Goal: Navigation & Orientation: Find specific page/section

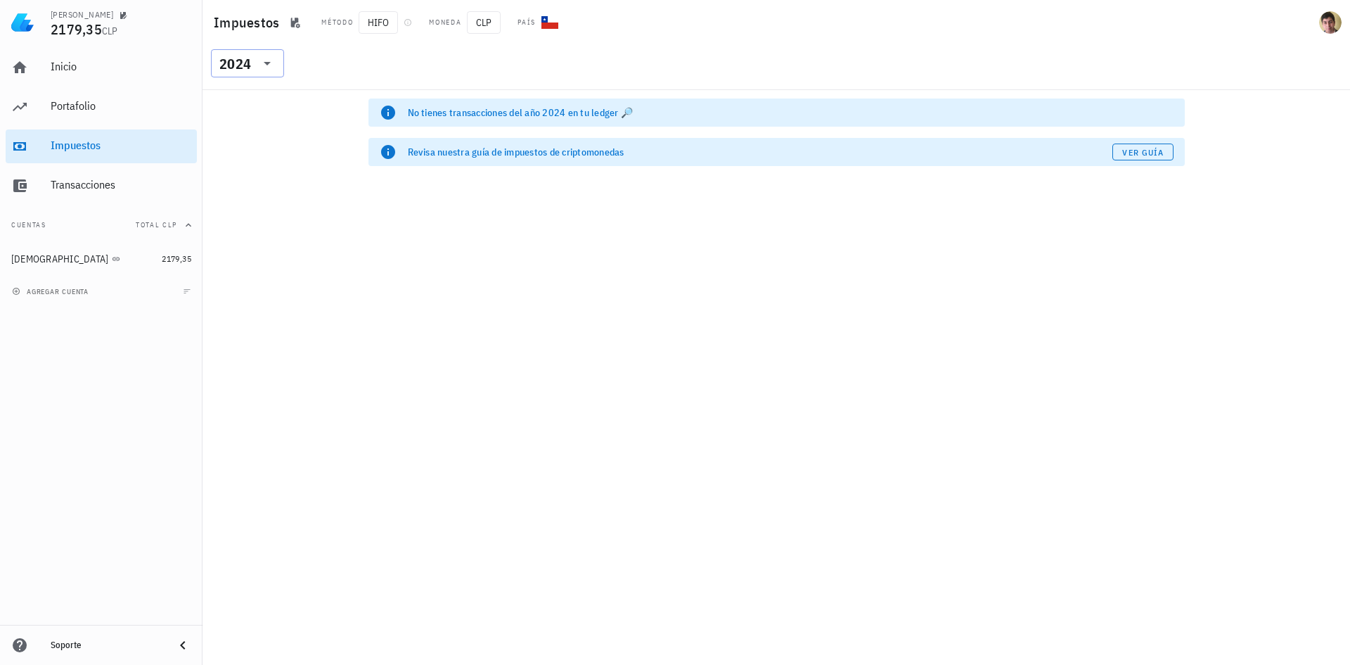
click at [265, 64] on icon at bounding box center [267, 63] width 17 height 17
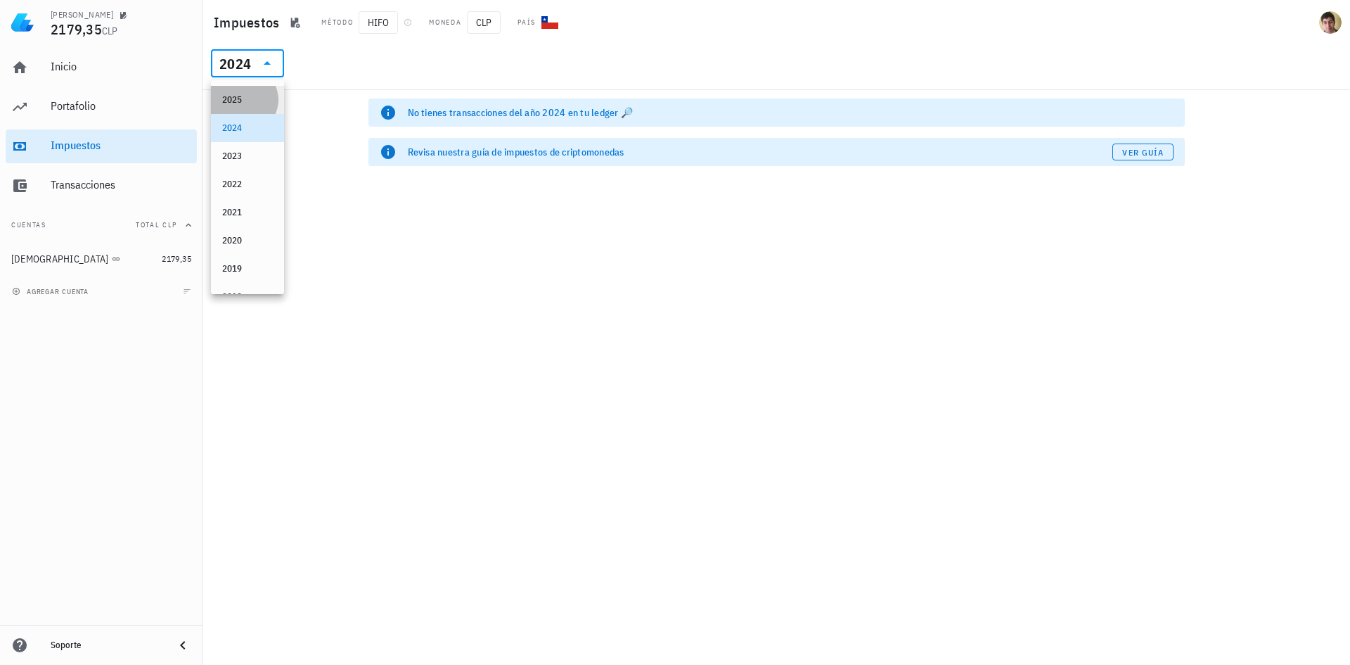
click at [252, 101] on div "2025" at bounding box center [247, 99] width 51 height 11
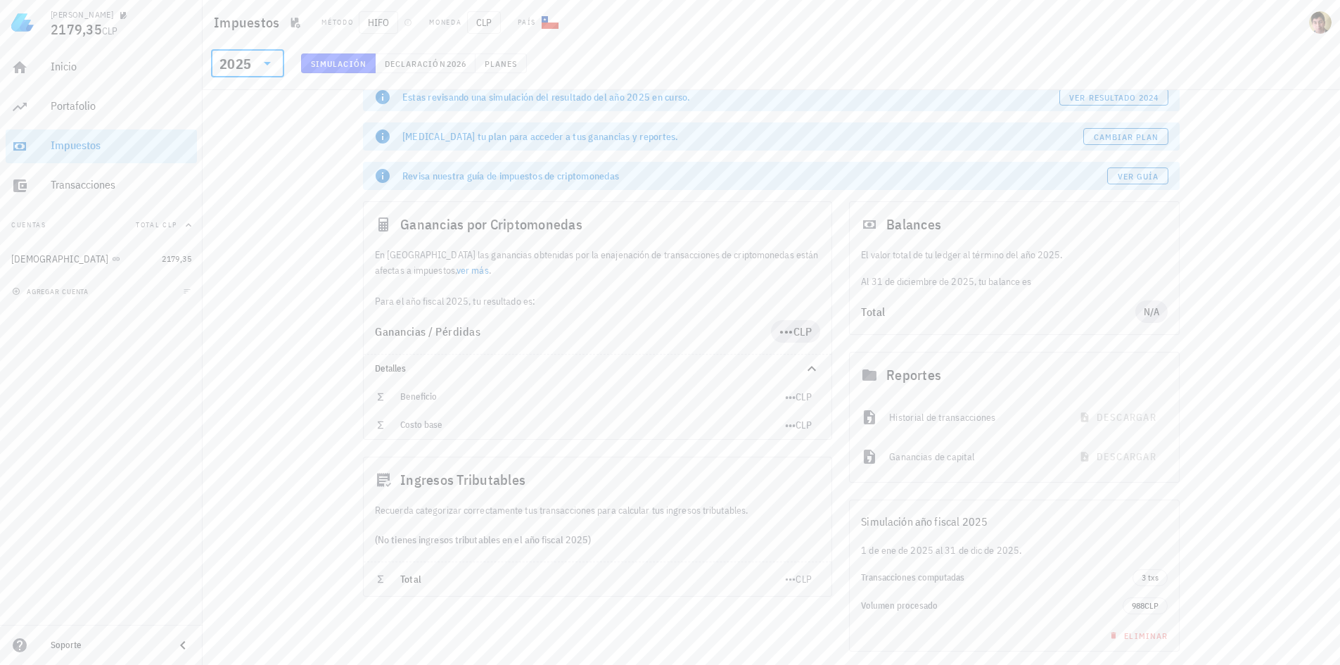
scroll to position [61, 0]
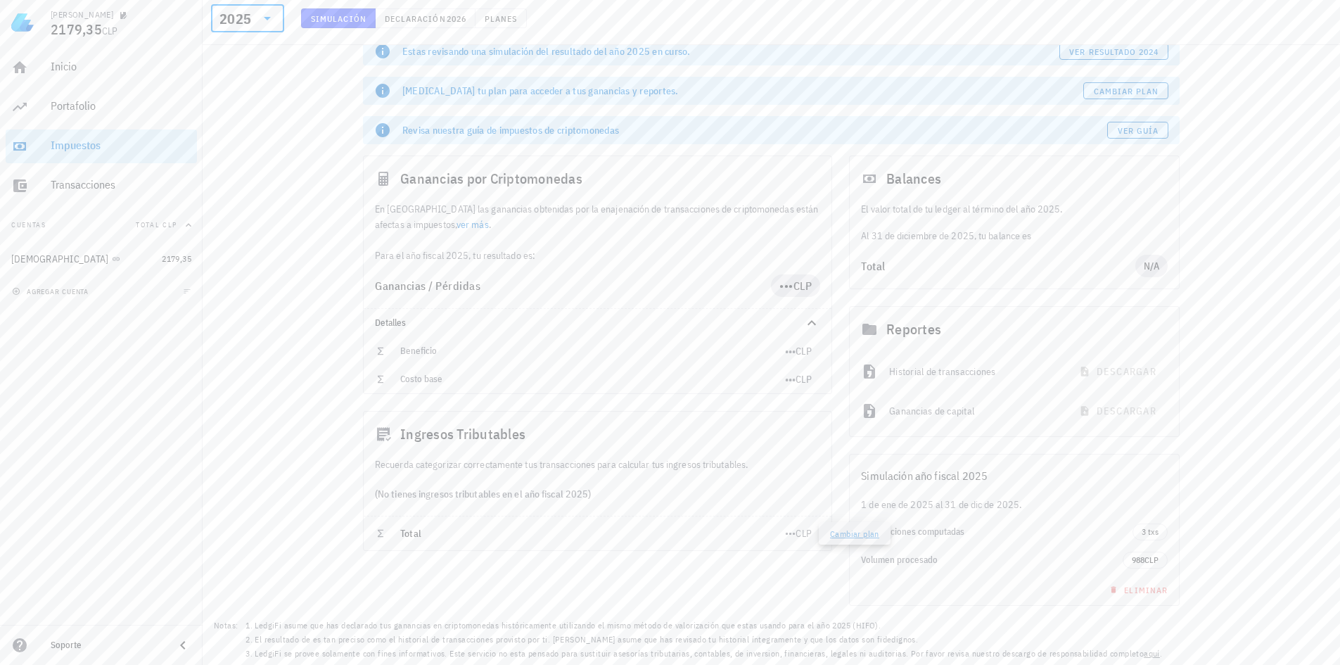
click at [831, 536] on link "Cambiar plan" at bounding box center [854, 533] width 49 height 11
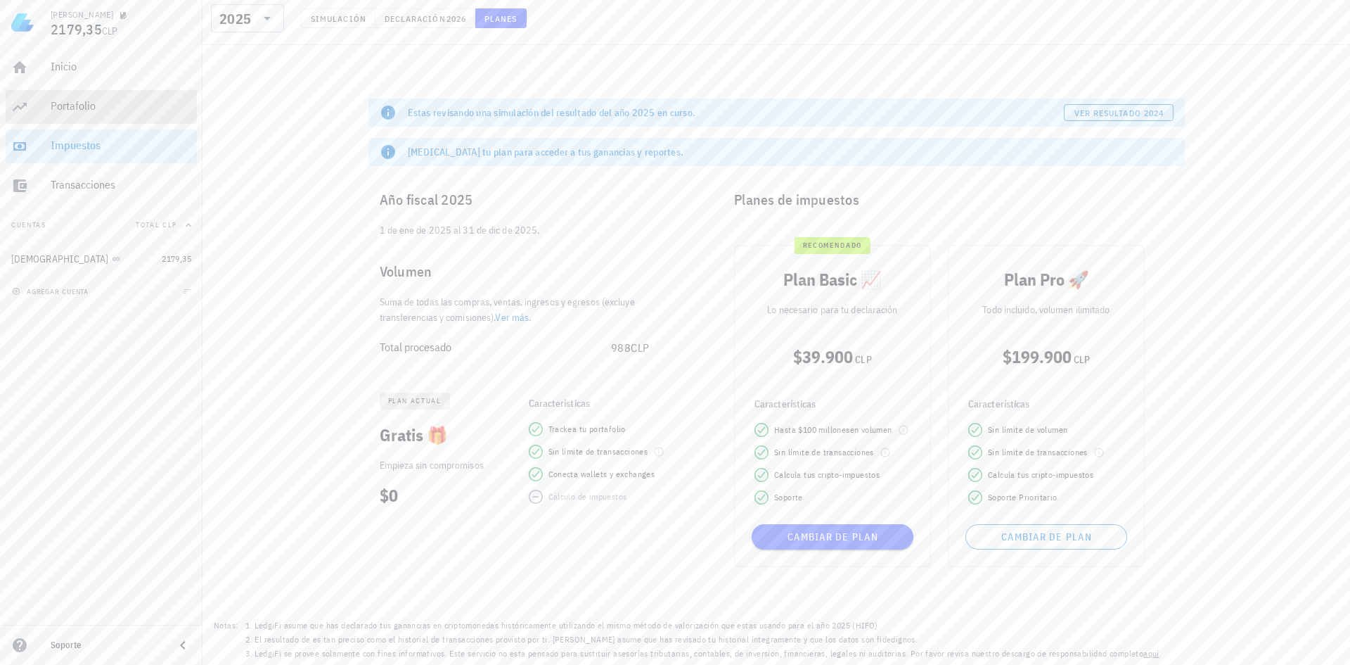
click at [55, 96] on div "Portafolio" at bounding box center [121, 107] width 141 height 32
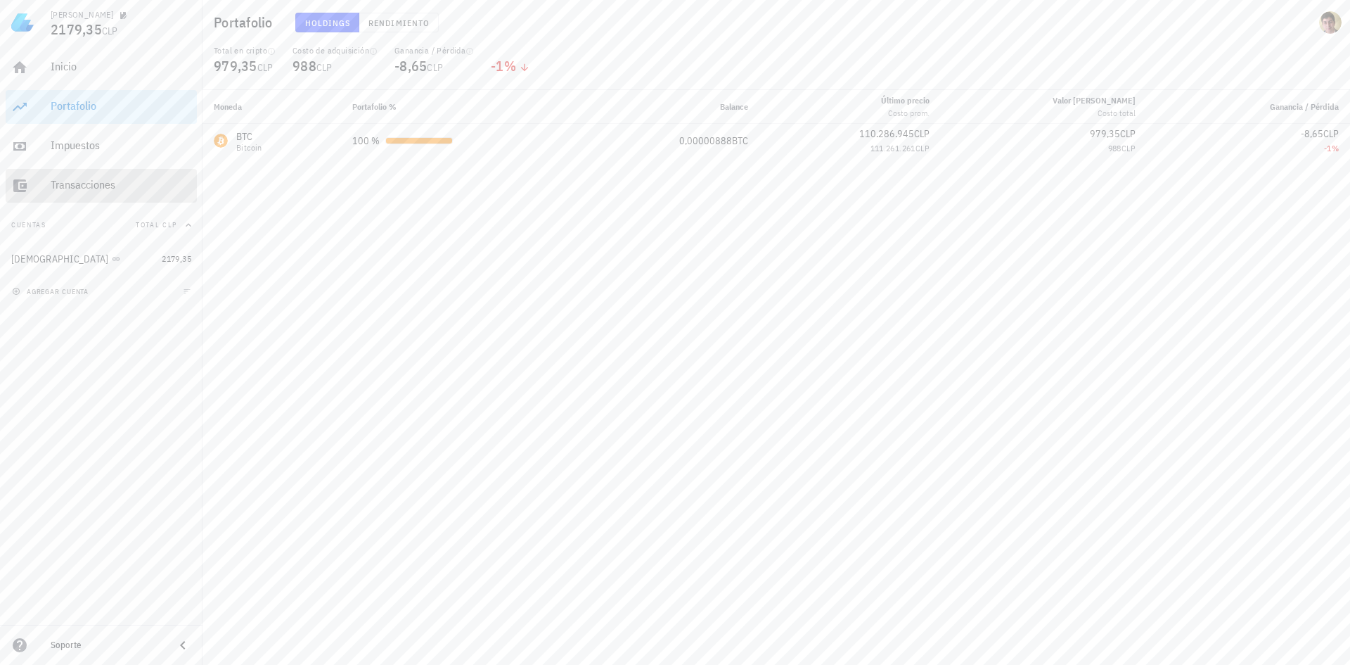
click at [104, 184] on div "Transacciones" at bounding box center [121, 184] width 141 height 13
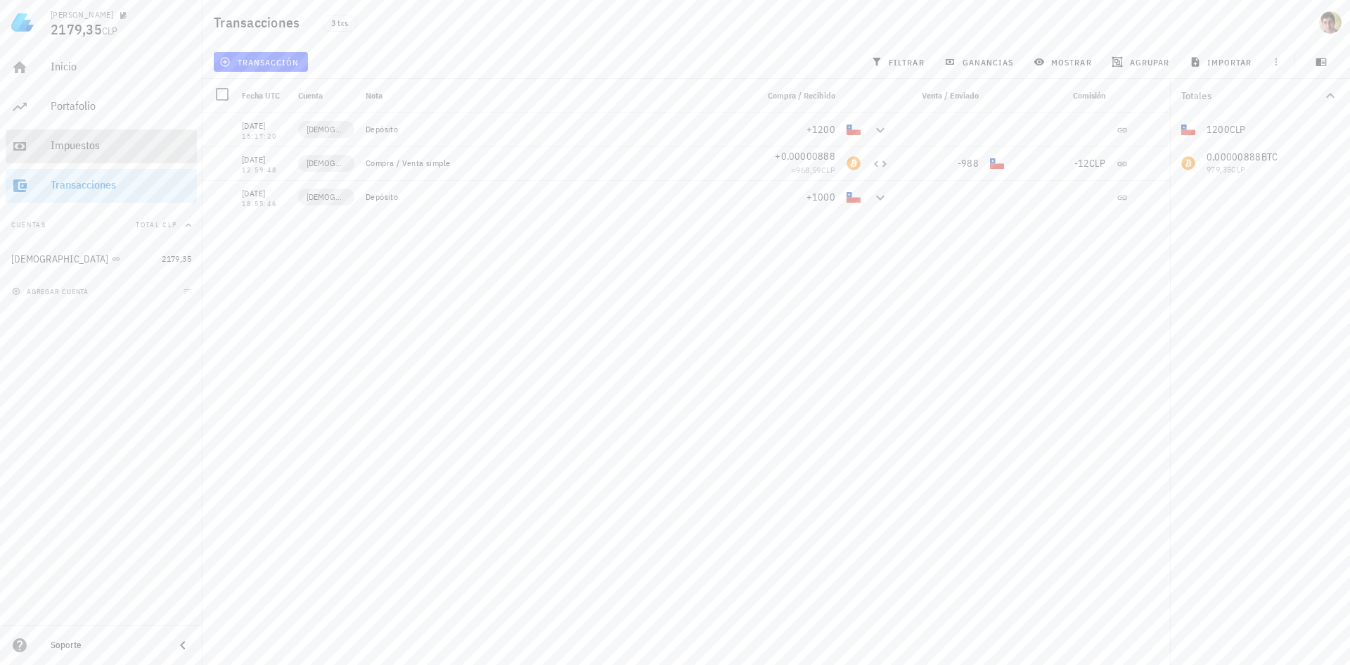
click at [113, 153] on div "Impuestos" at bounding box center [121, 146] width 141 height 32
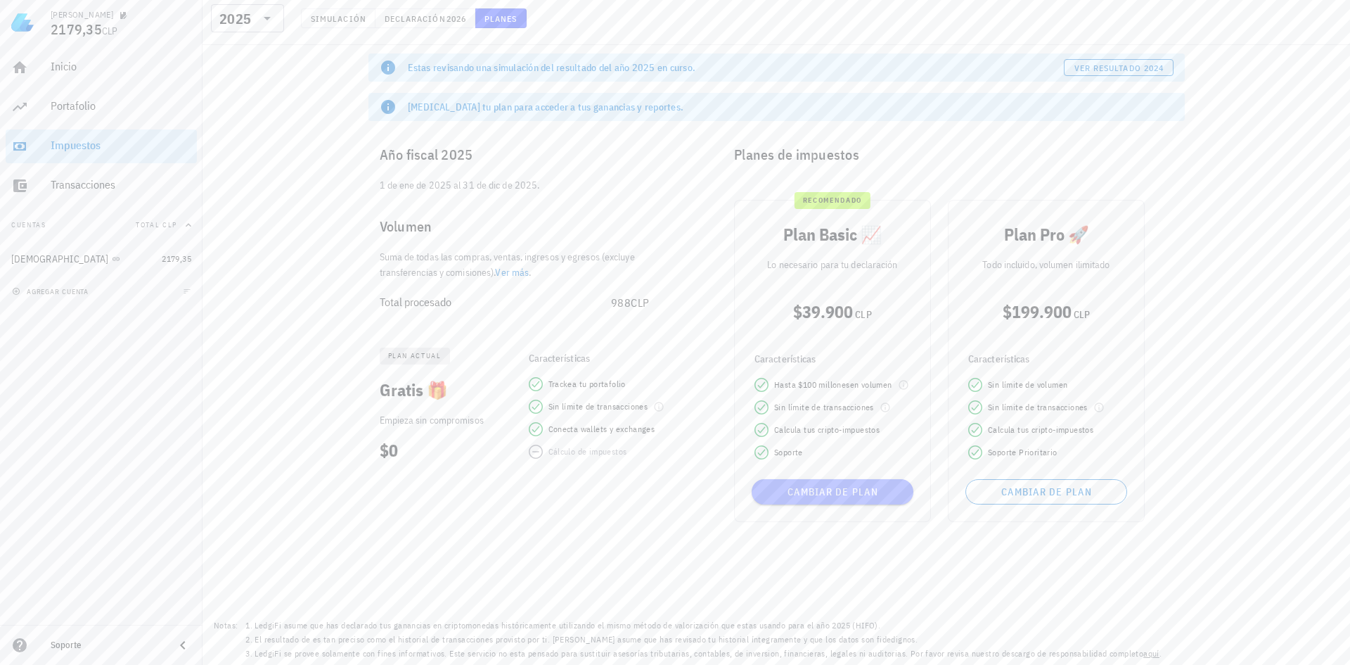
click at [767, 498] on button "Cambiar de plan" at bounding box center [833, 491] width 162 height 25
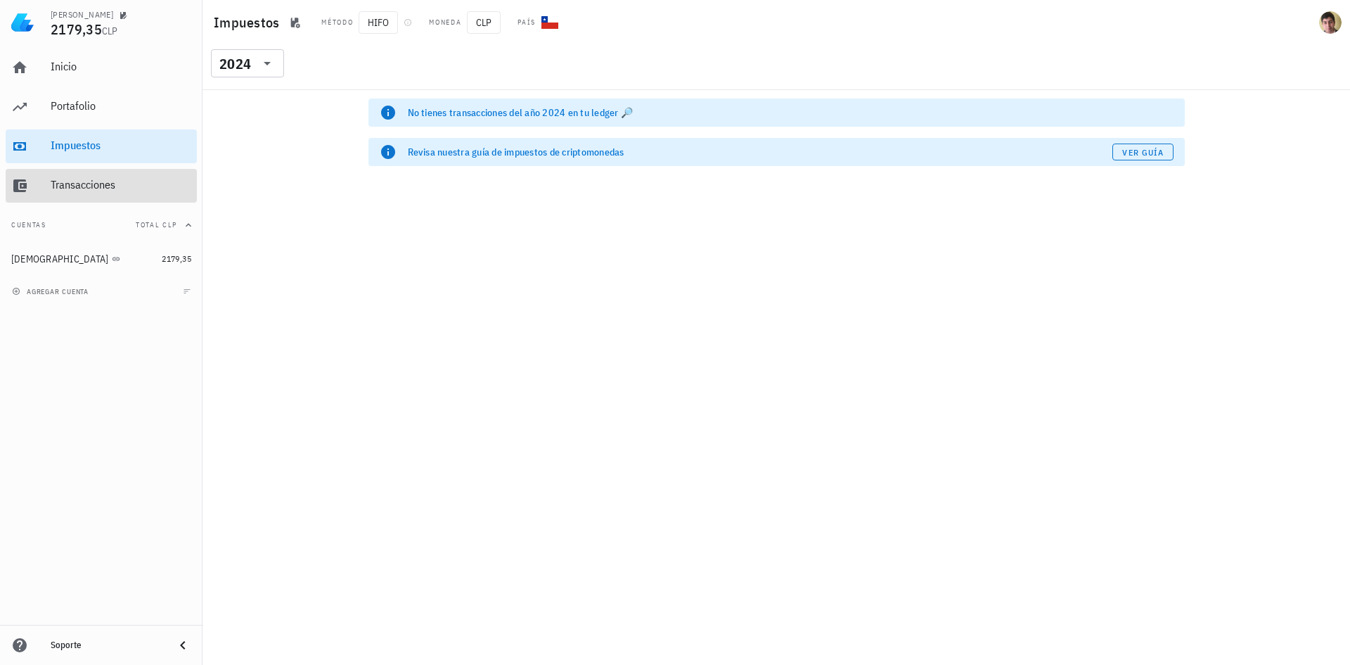
click at [156, 184] on div "Transacciones" at bounding box center [121, 184] width 141 height 13
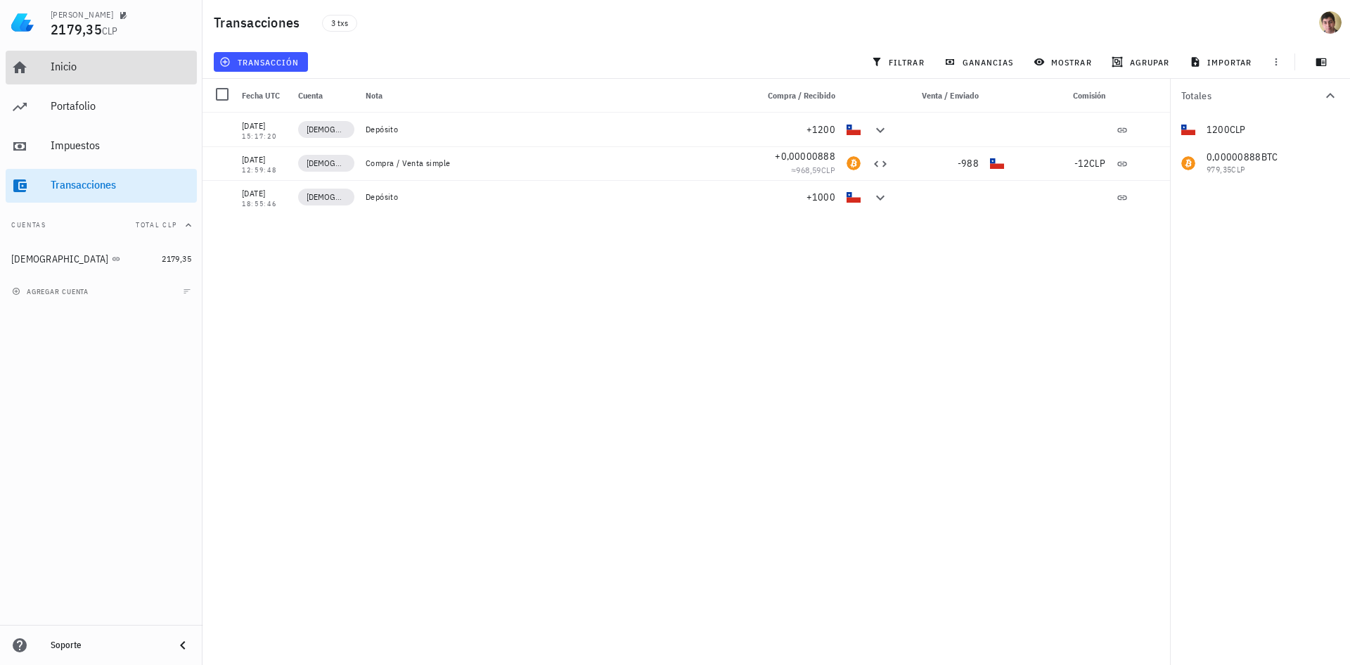
click at [82, 56] on div "Inicio" at bounding box center [121, 67] width 141 height 32
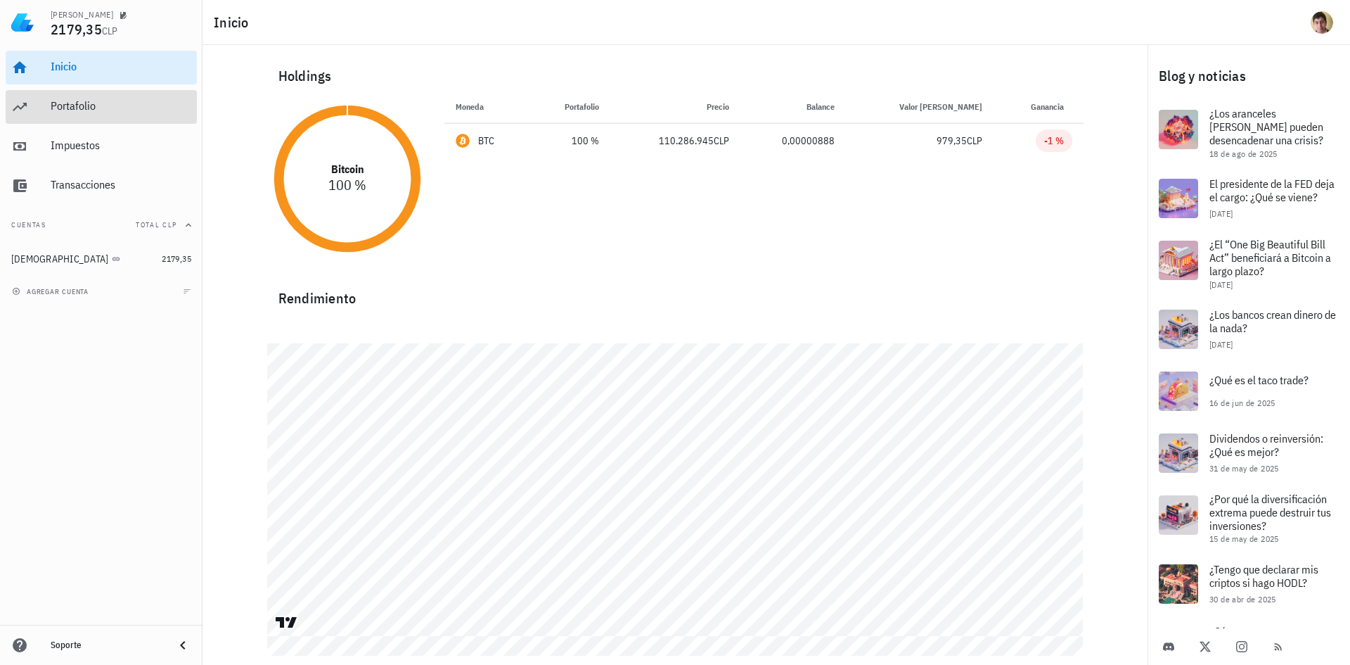
click at [87, 106] on div "Portafolio" at bounding box center [121, 105] width 141 height 13
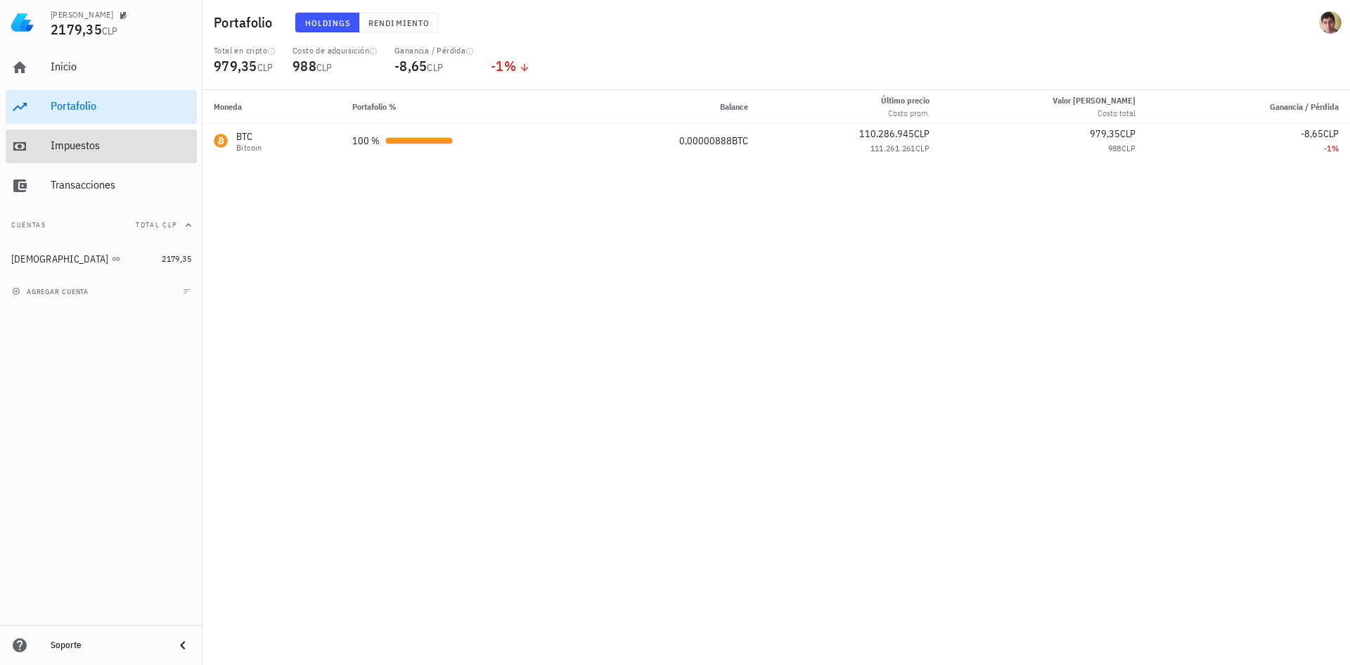
click at [127, 136] on div "Impuestos" at bounding box center [121, 146] width 141 height 32
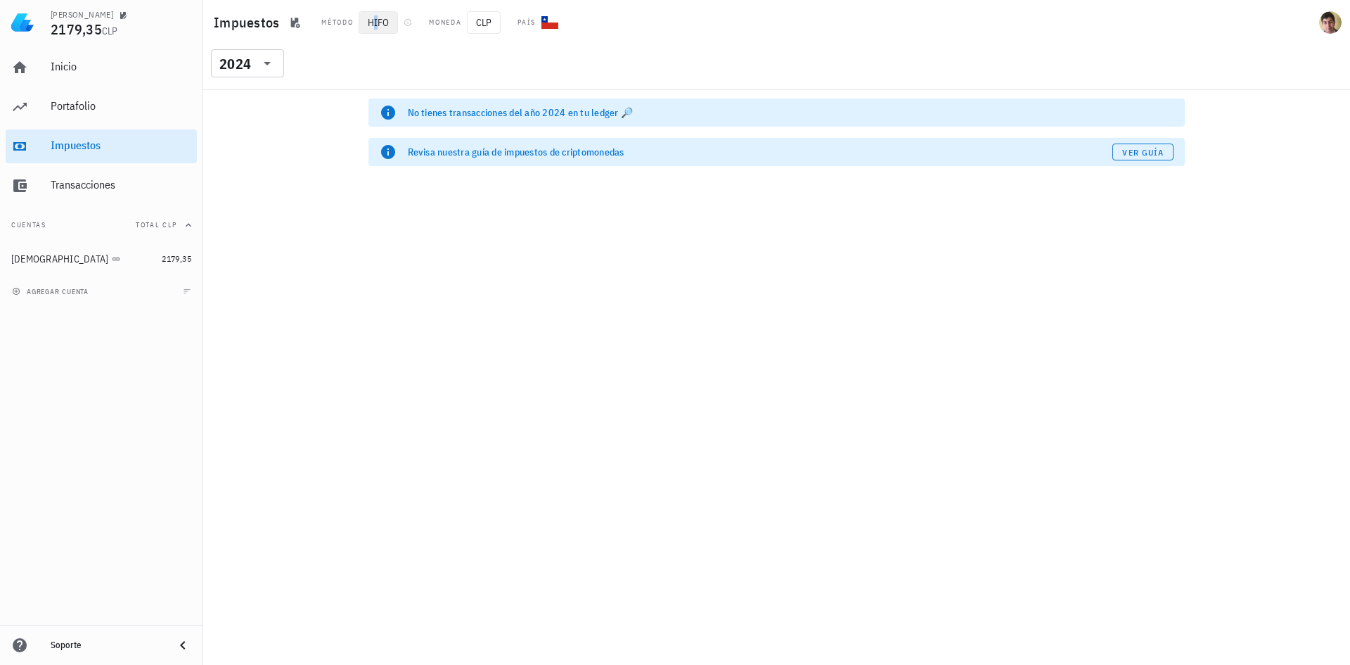
click at [375, 16] on span "HIFO" at bounding box center [378, 22] width 39 height 23
click at [371, 20] on span "HIFO" at bounding box center [378, 22] width 39 height 23
